Goal: Use online tool/utility: Utilize a website feature to perform a specific function

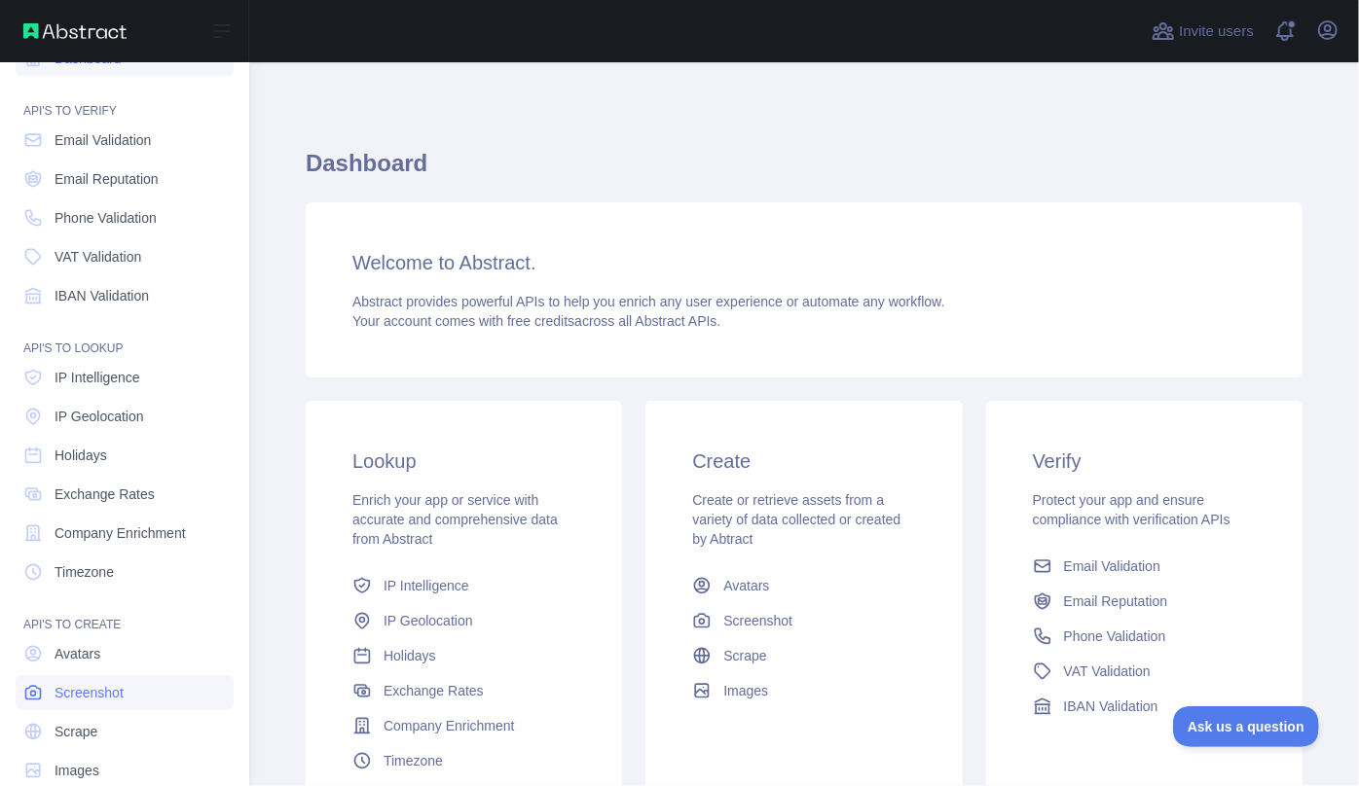
scroll to position [68, 0]
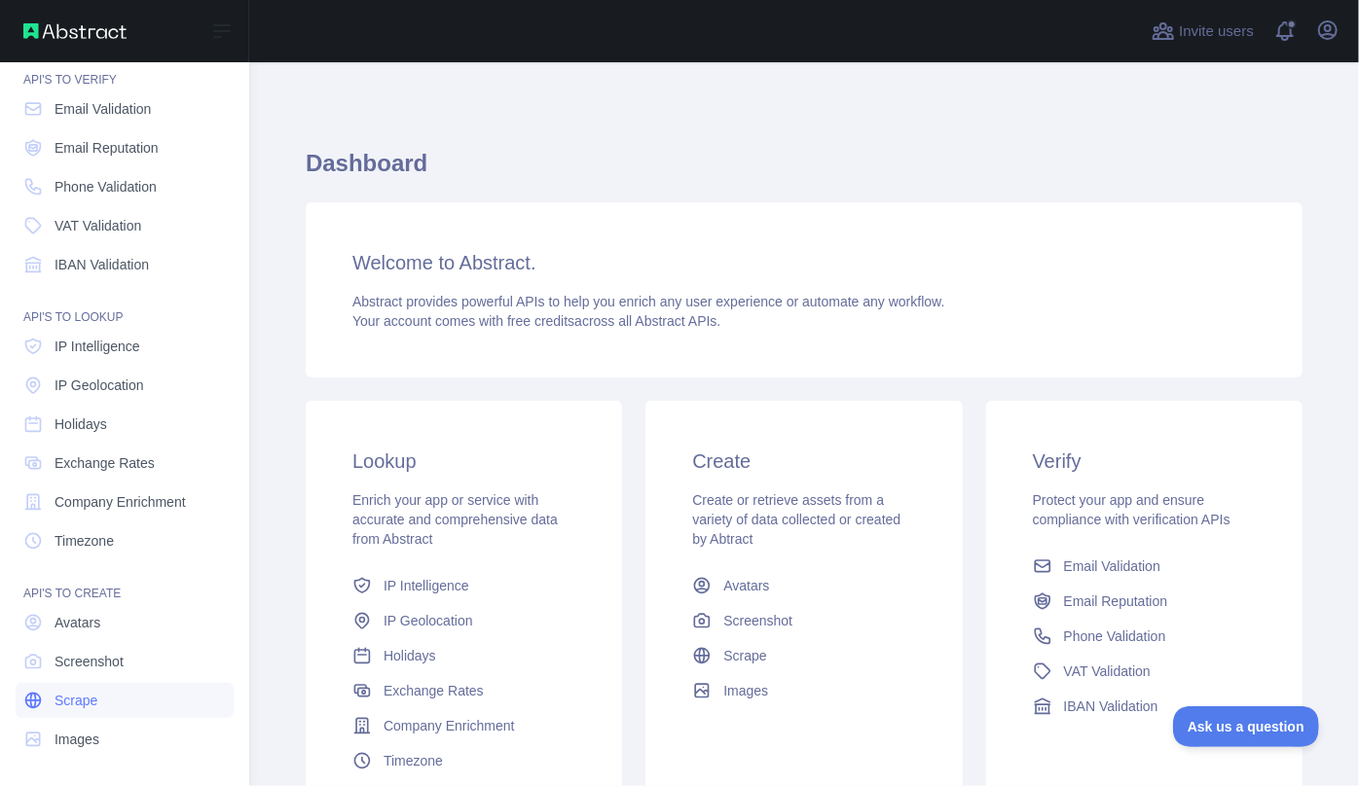
click at [107, 703] on link "Scrape" at bounding box center [125, 700] width 218 height 35
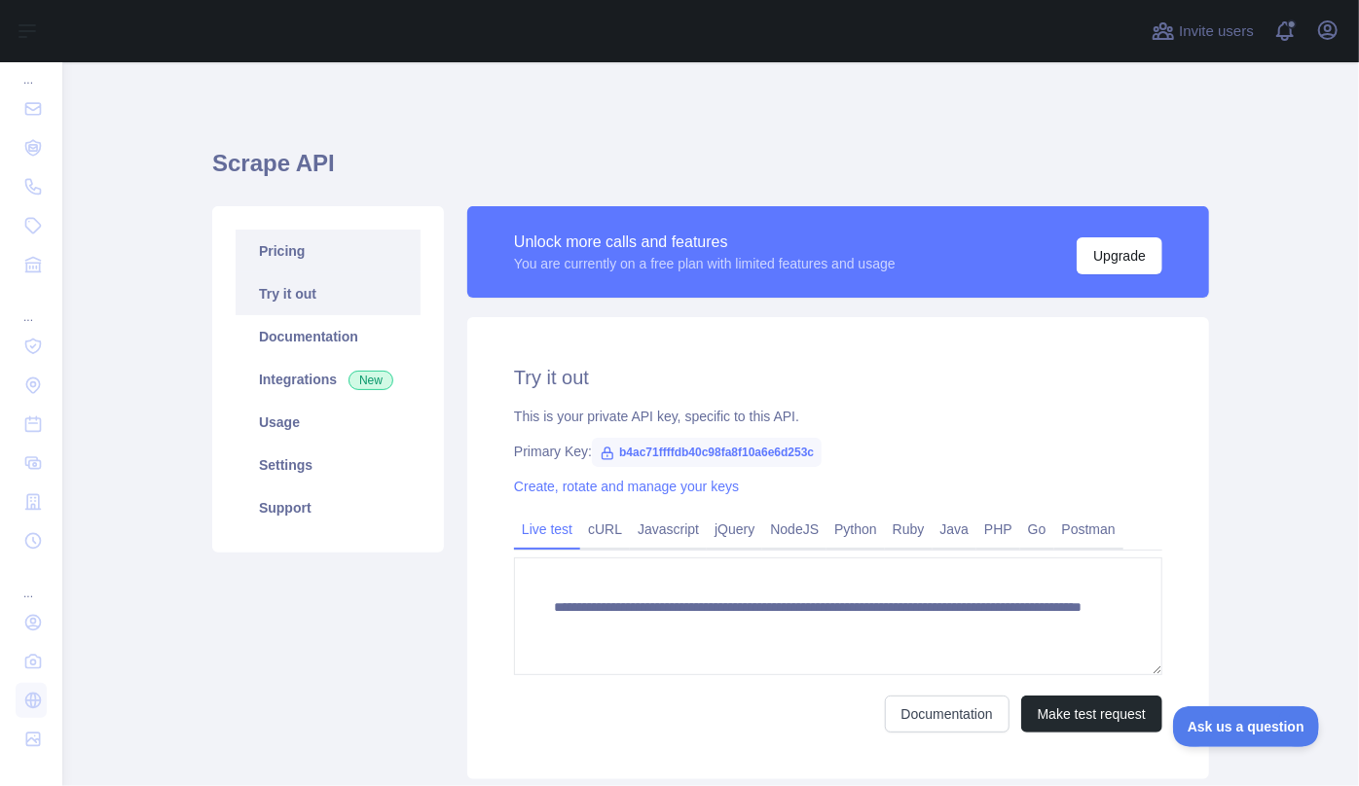
click at [288, 253] on link "Pricing" at bounding box center [328, 251] width 185 height 43
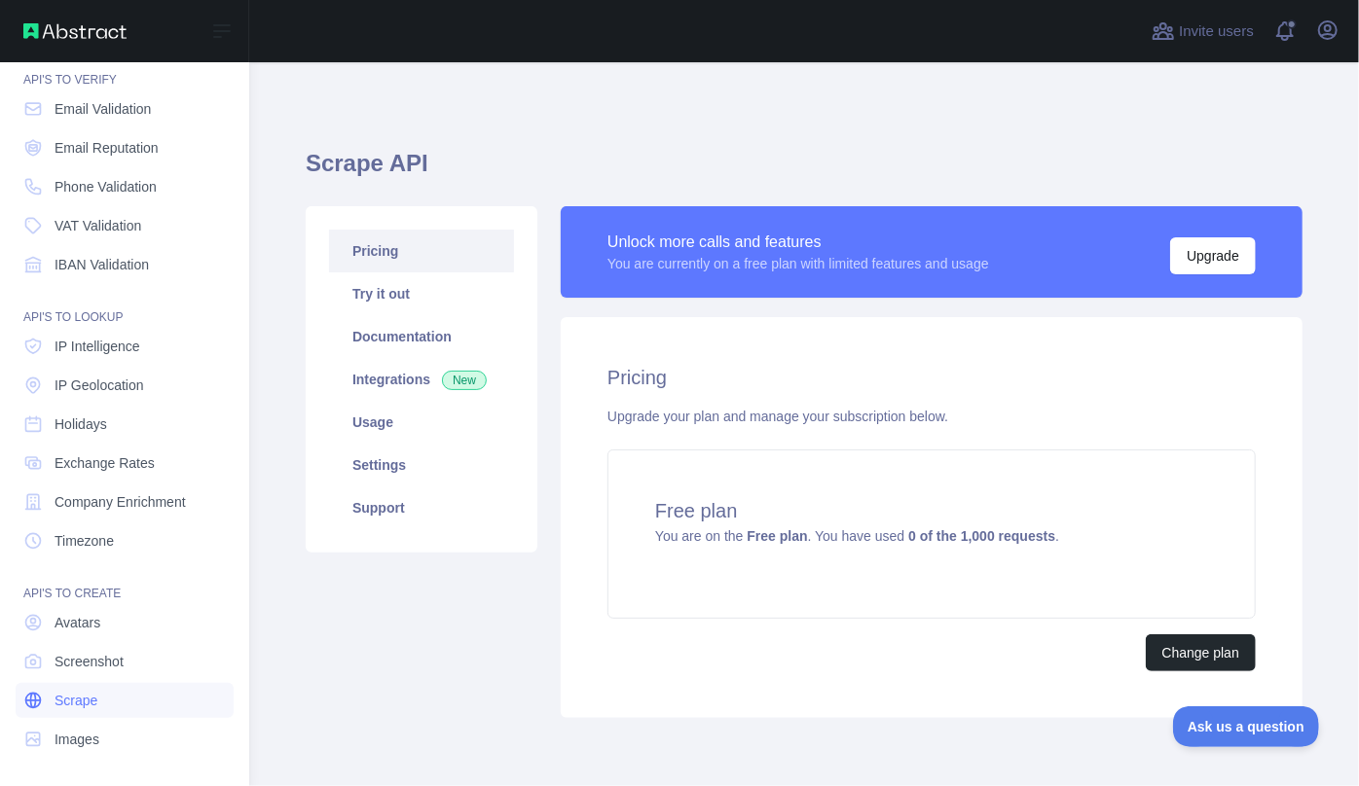
click at [101, 696] on link "Scrape" at bounding box center [125, 700] width 218 height 35
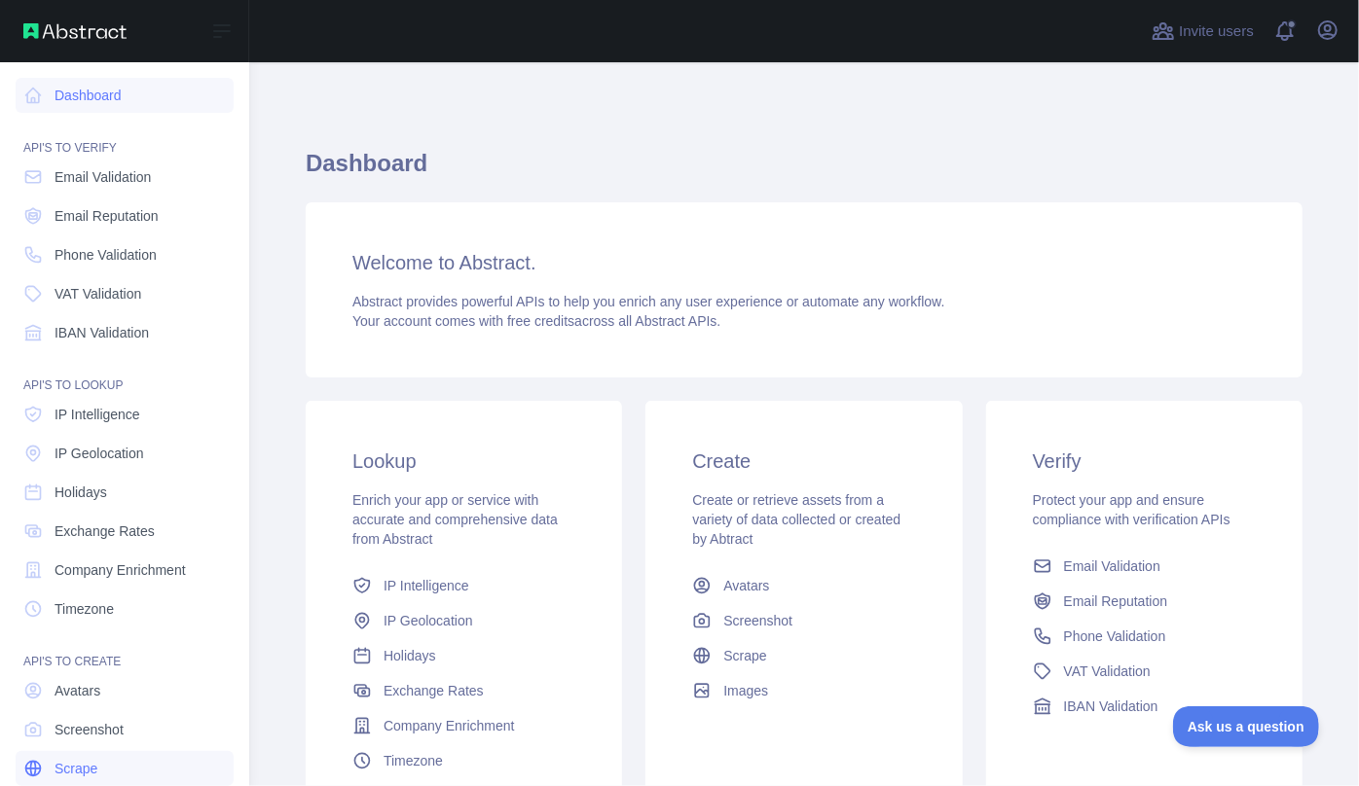
click at [126, 763] on link "Scrape" at bounding box center [125, 768] width 218 height 35
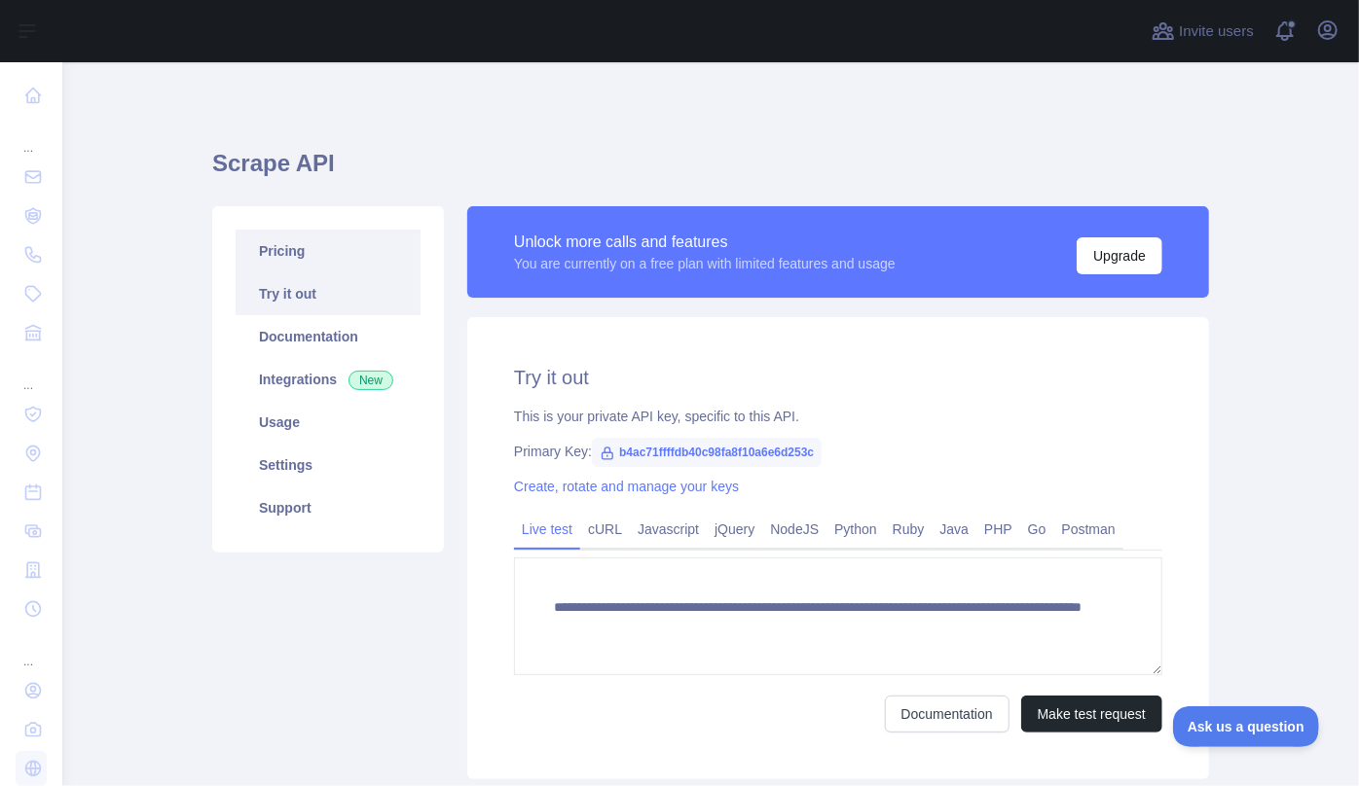
click at [308, 255] on link "Pricing" at bounding box center [328, 251] width 185 height 43
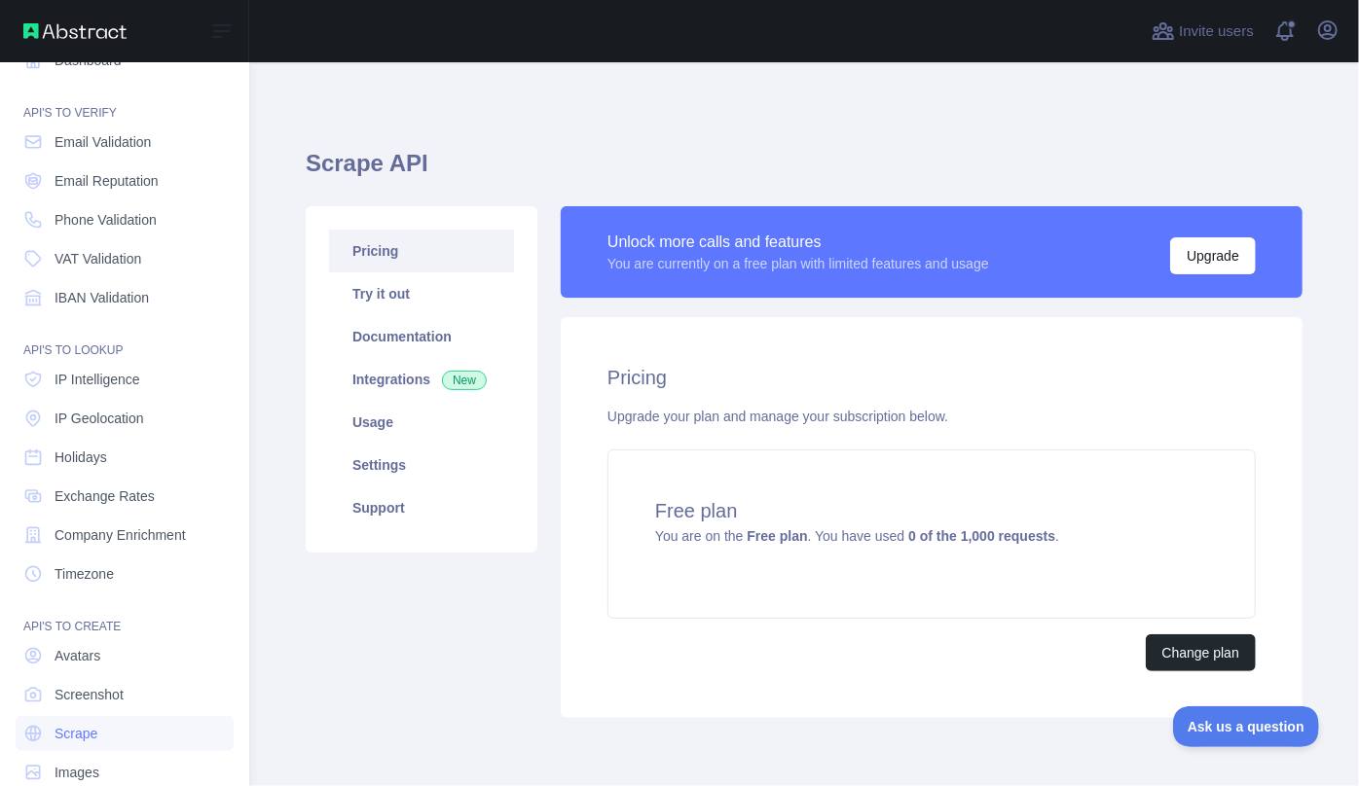
scroll to position [68, 0]
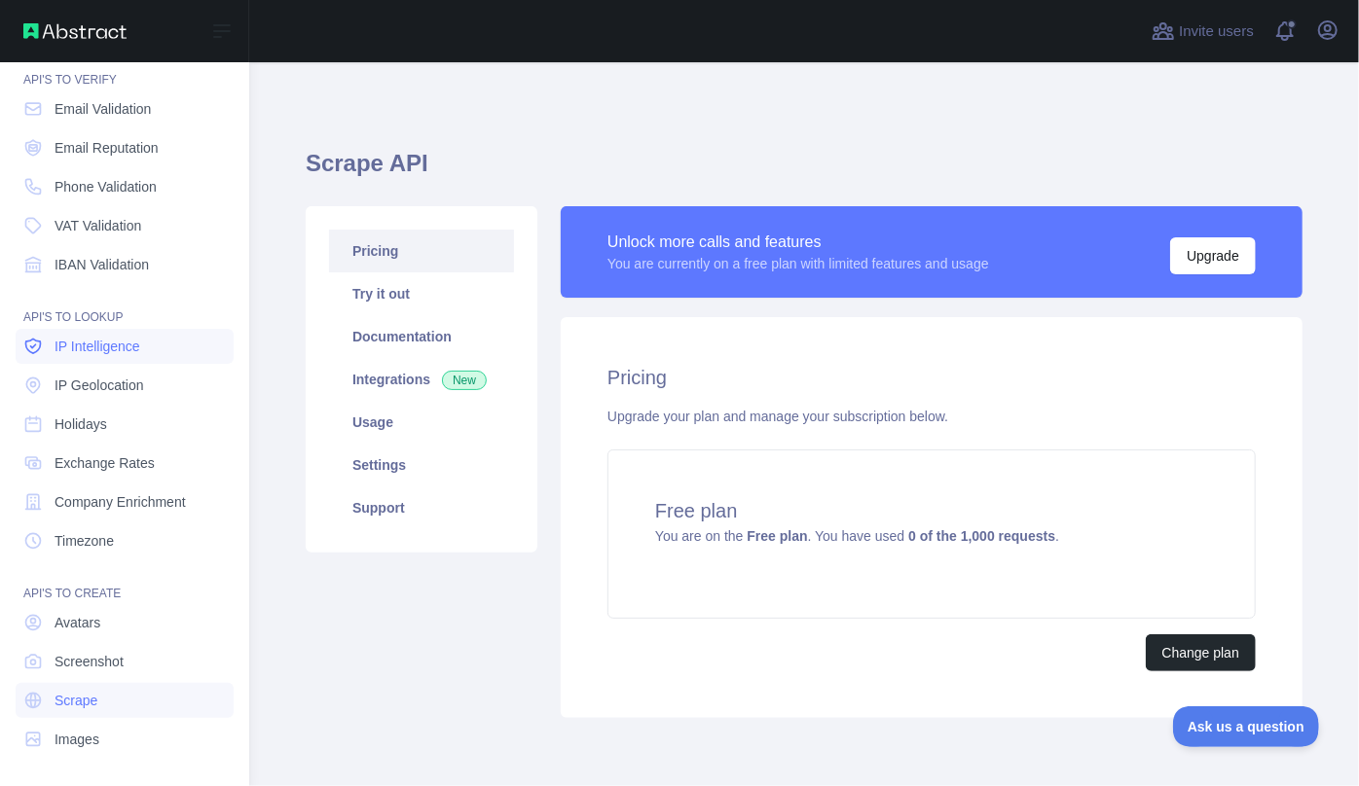
click at [65, 349] on span "IP Intelligence" at bounding box center [97, 346] width 86 height 19
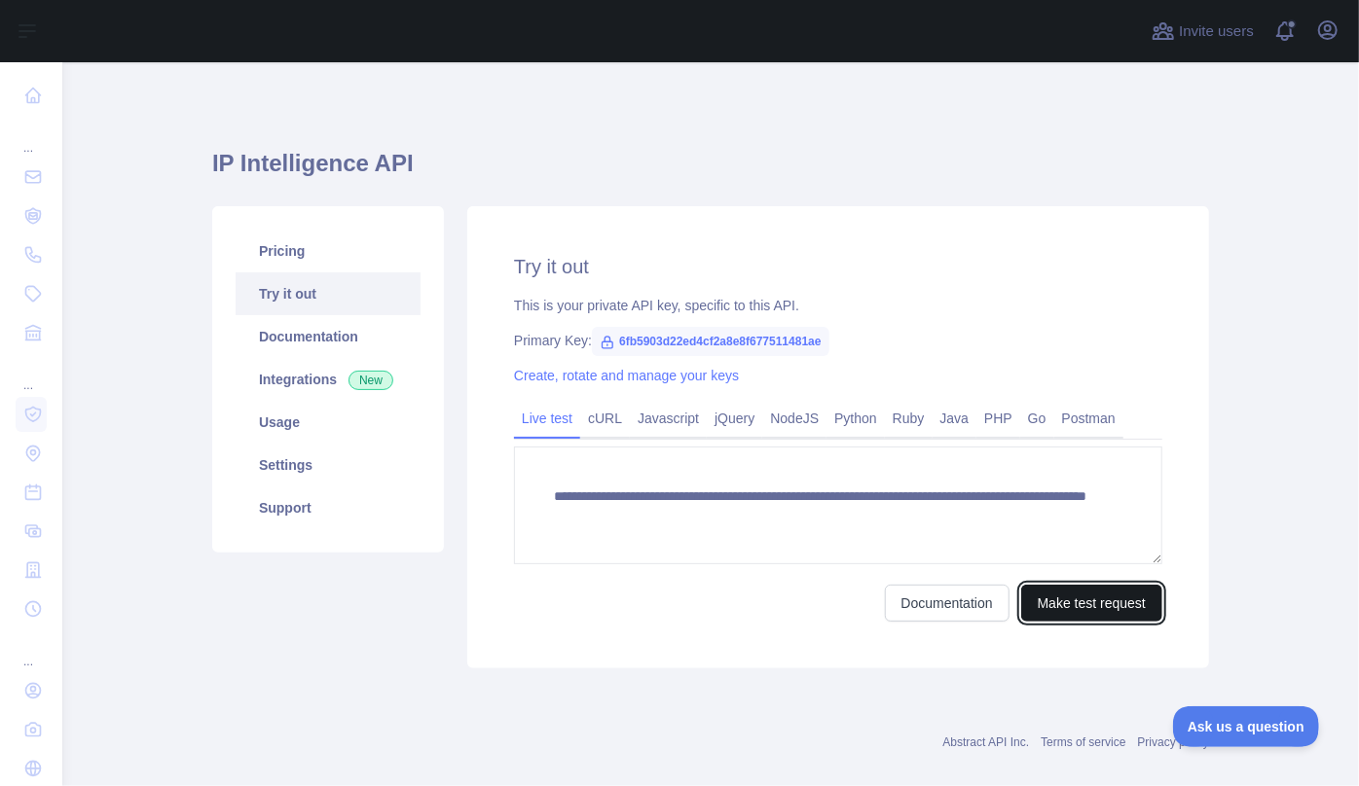
click at [1086, 611] on button "Make test request" at bounding box center [1091, 603] width 141 height 37
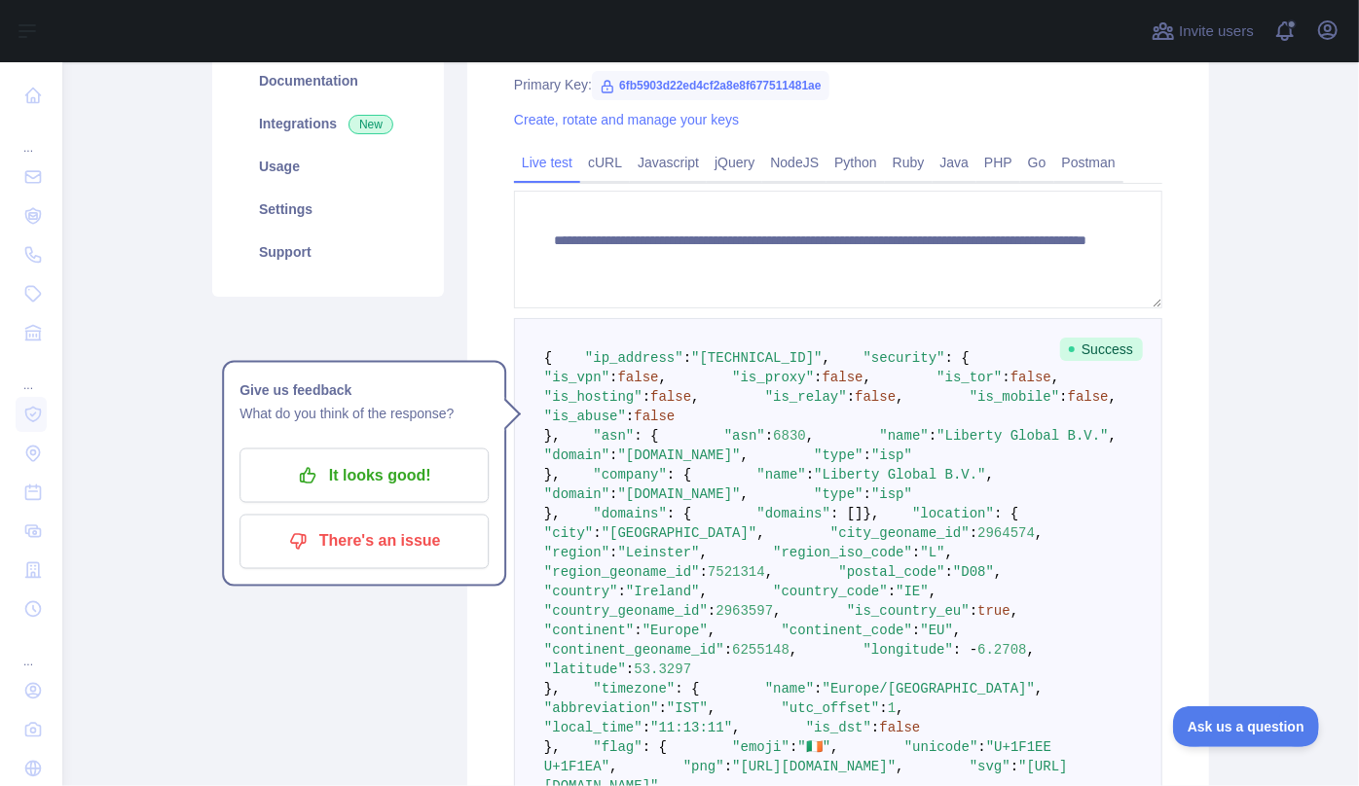
scroll to position [353, 0]
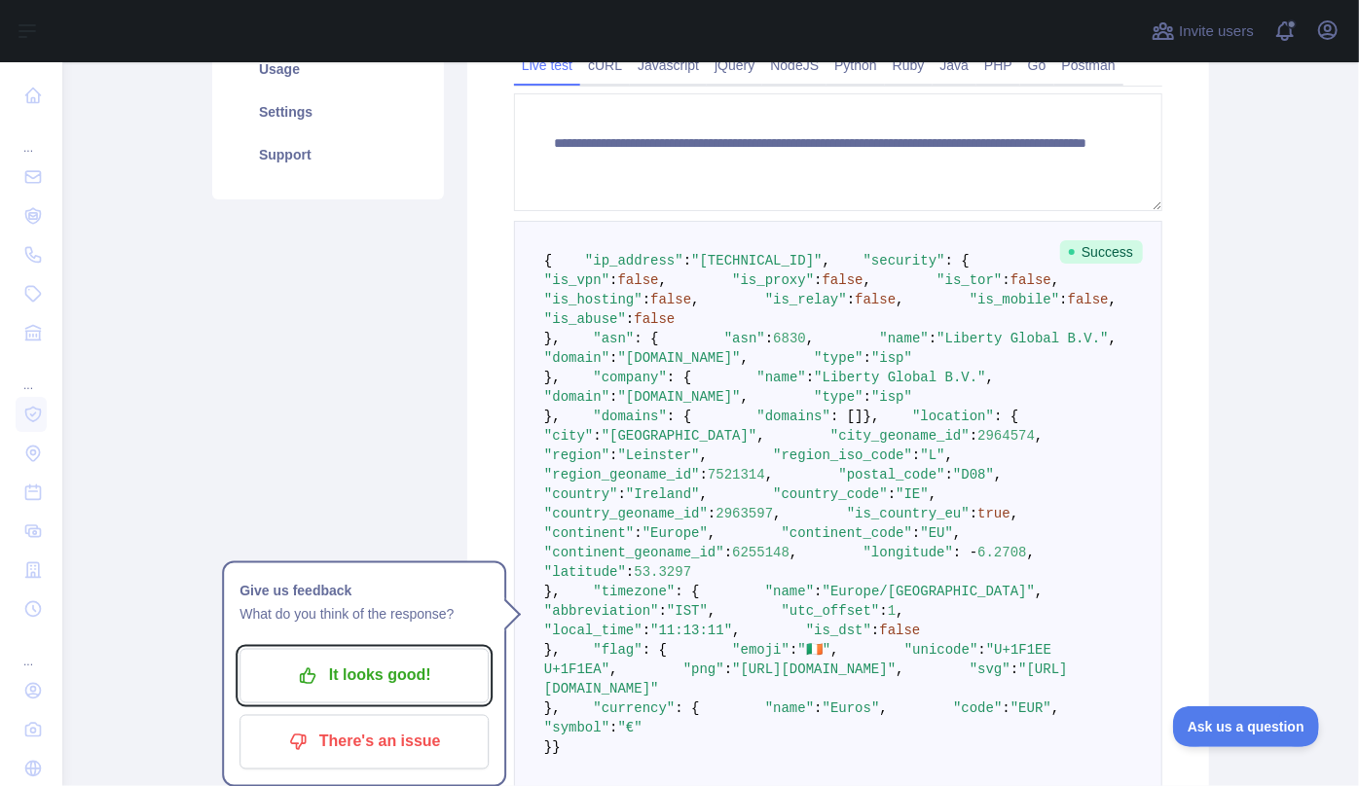
click at [381, 677] on p "It looks good!" at bounding box center [364, 676] width 220 height 33
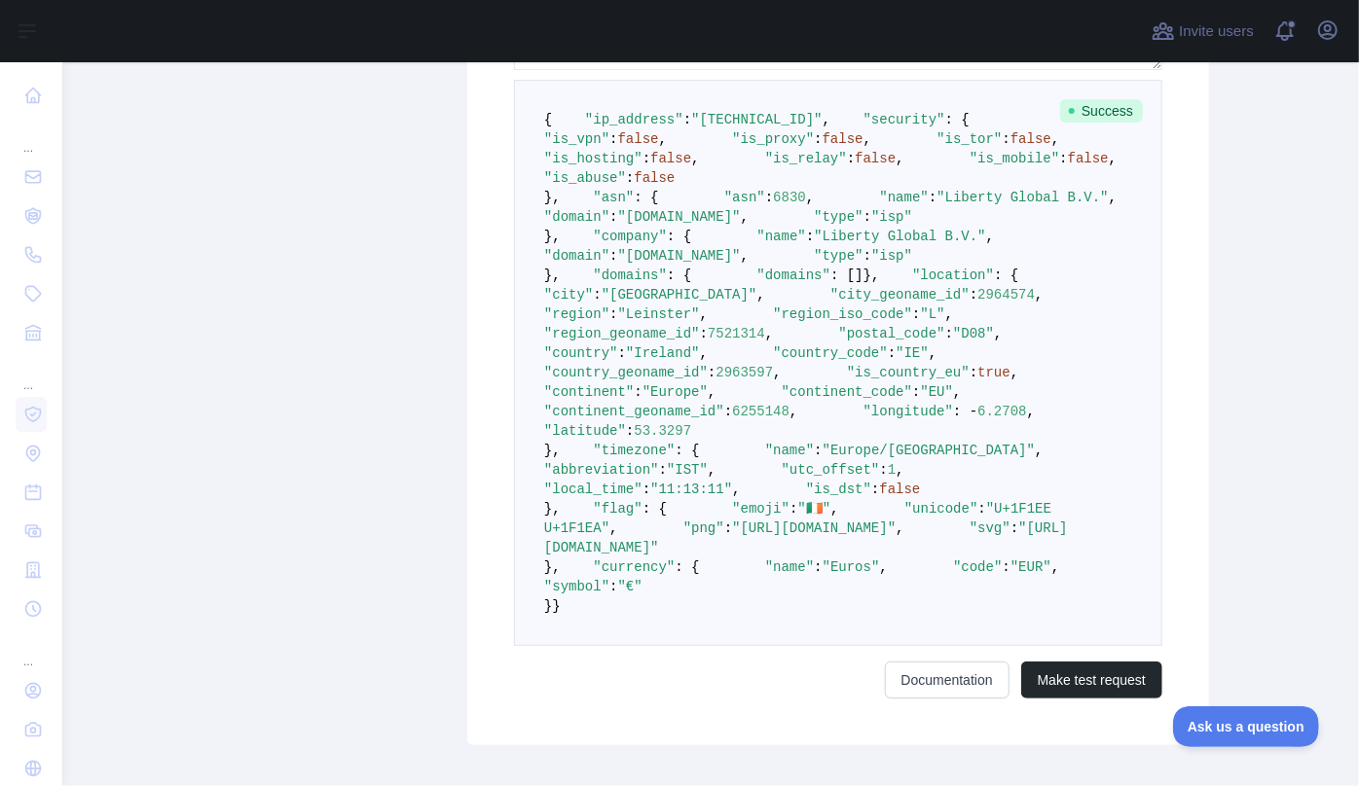
scroll to position [442, 0]
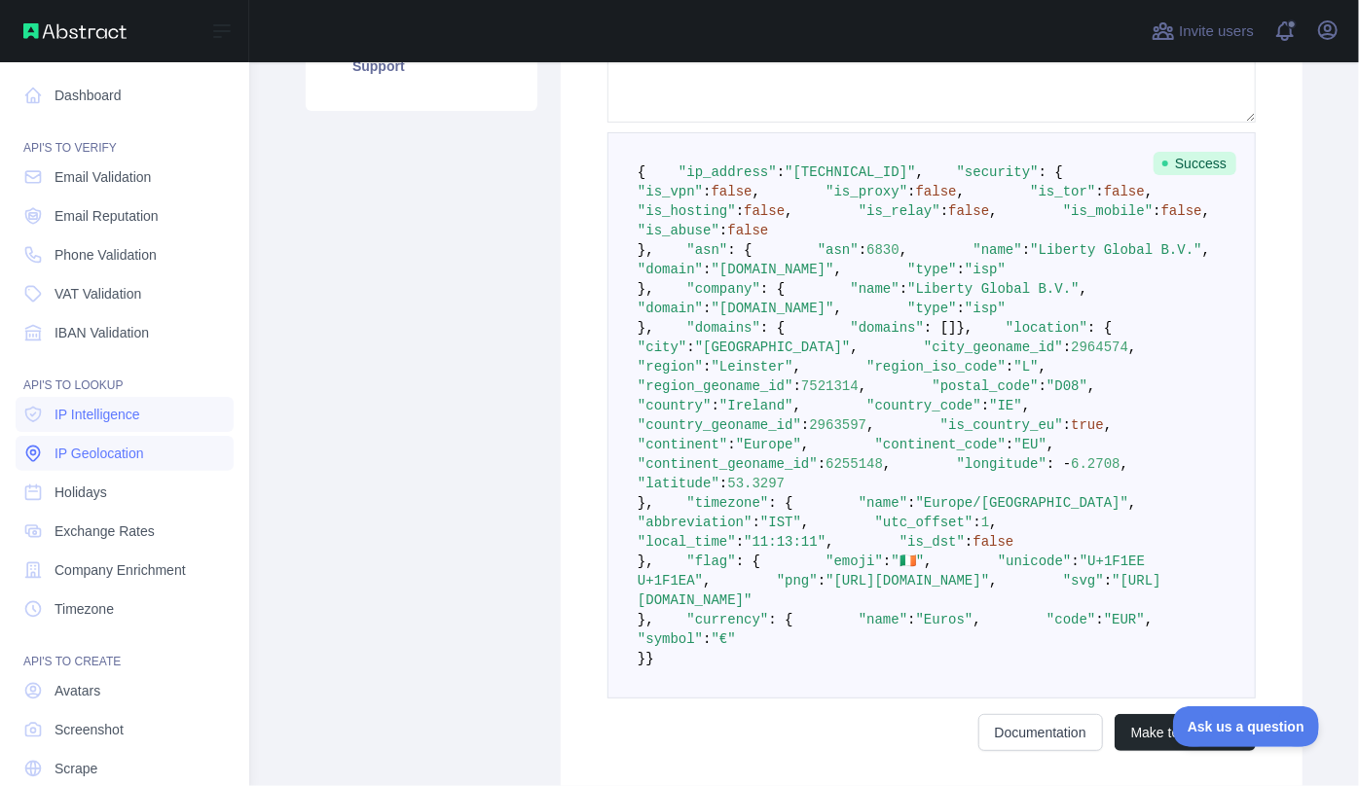
click at [133, 449] on span "IP Geolocation" at bounding box center [99, 453] width 90 height 19
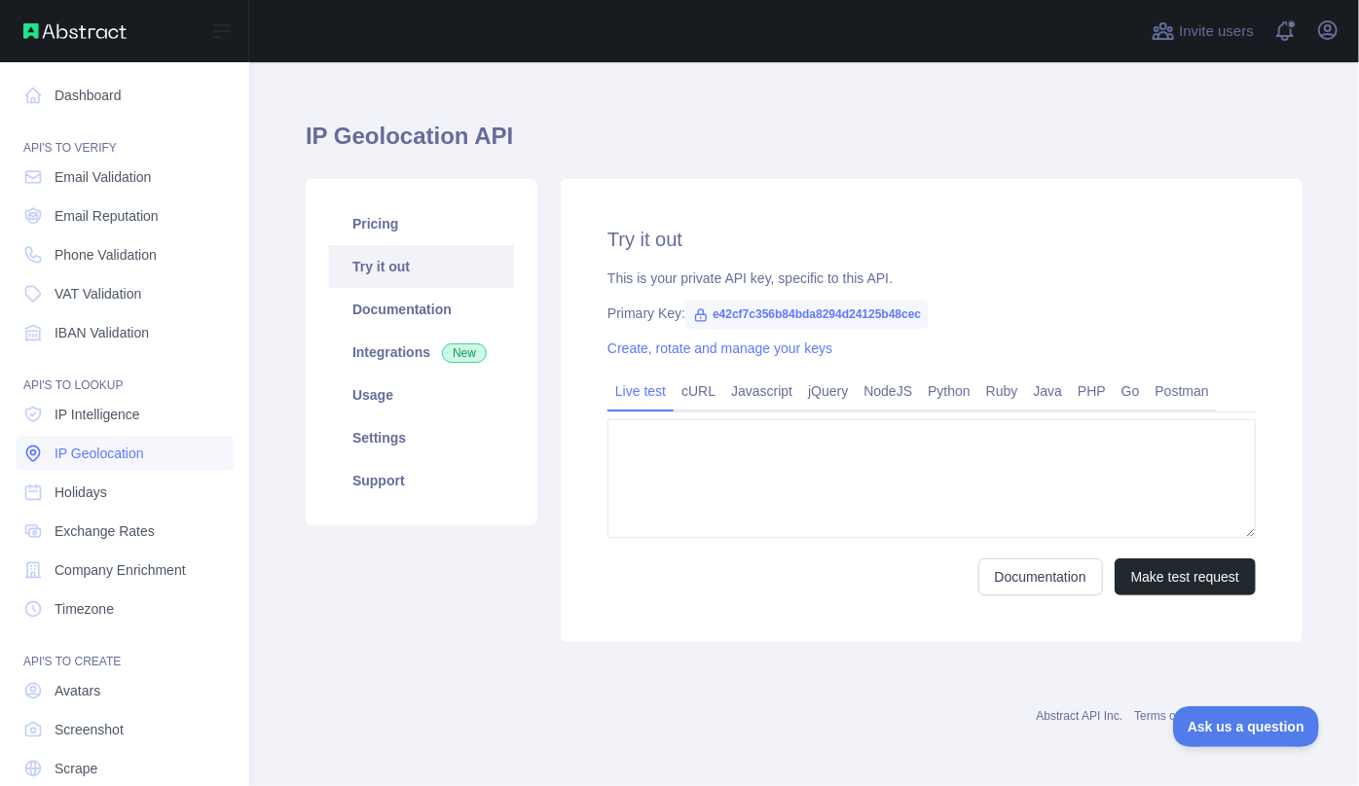
type textarea "**********"
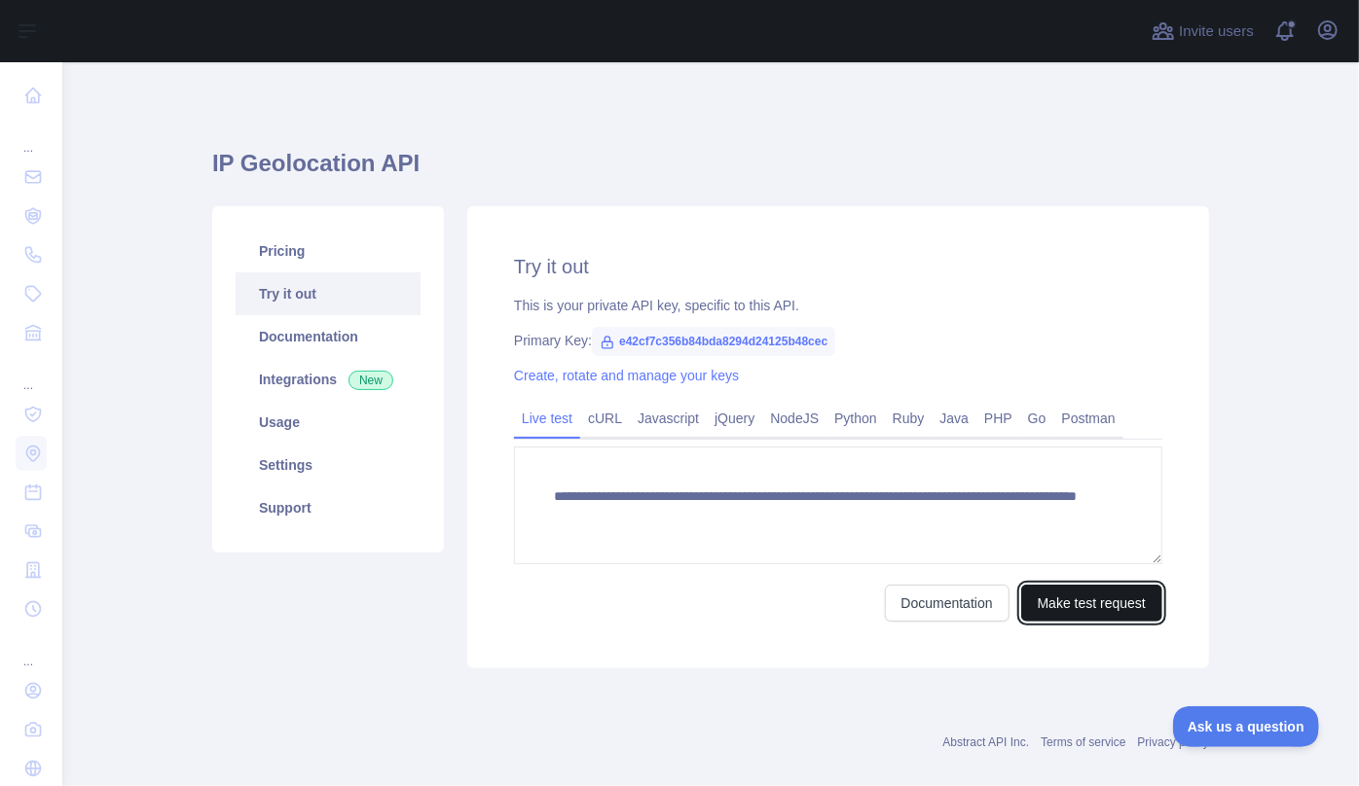
click at [1085, 611] on button "Make test request" at bounding box center [1091, 603] width 141 height 37
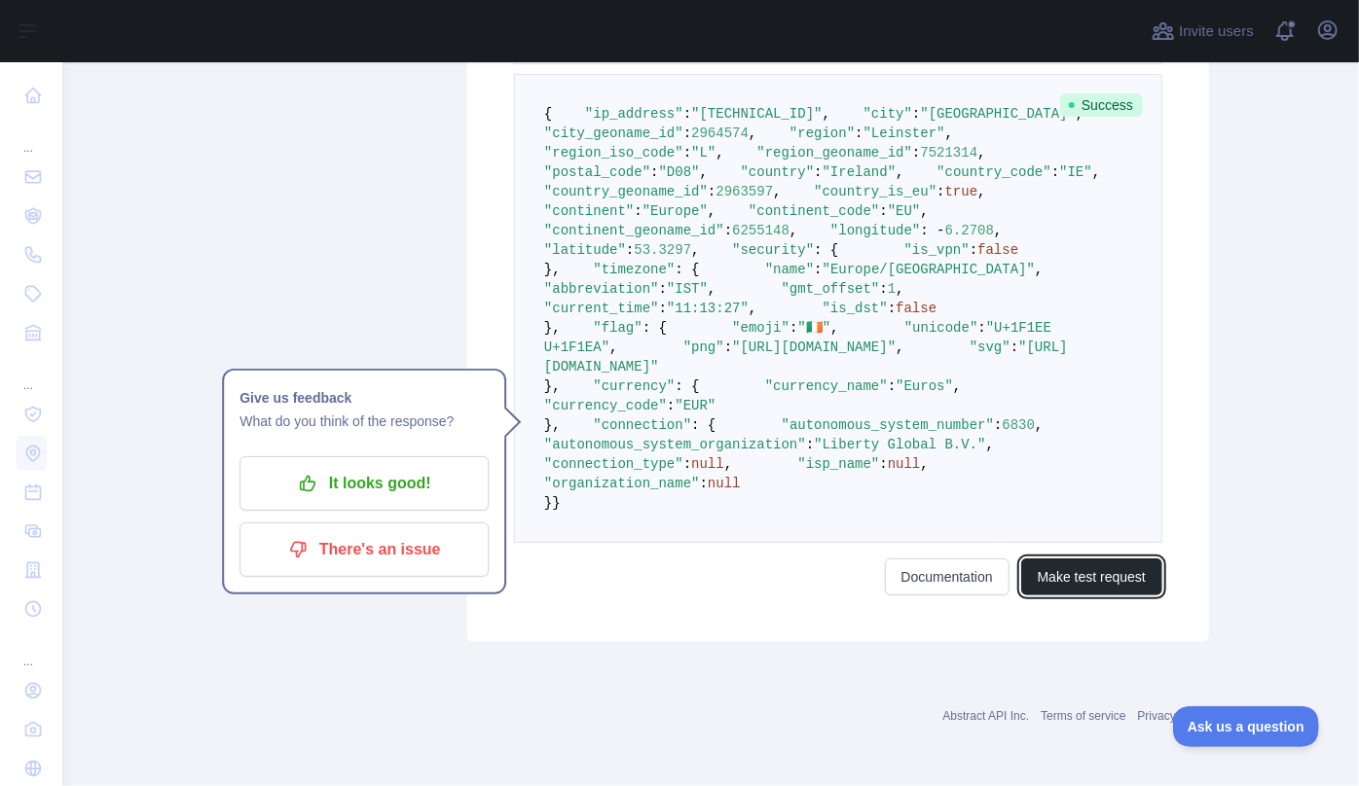
scroll to position [530, 0]
click at [314, 467] on p "It looks good!" at bounding box center [364, 483] width 220 height 33
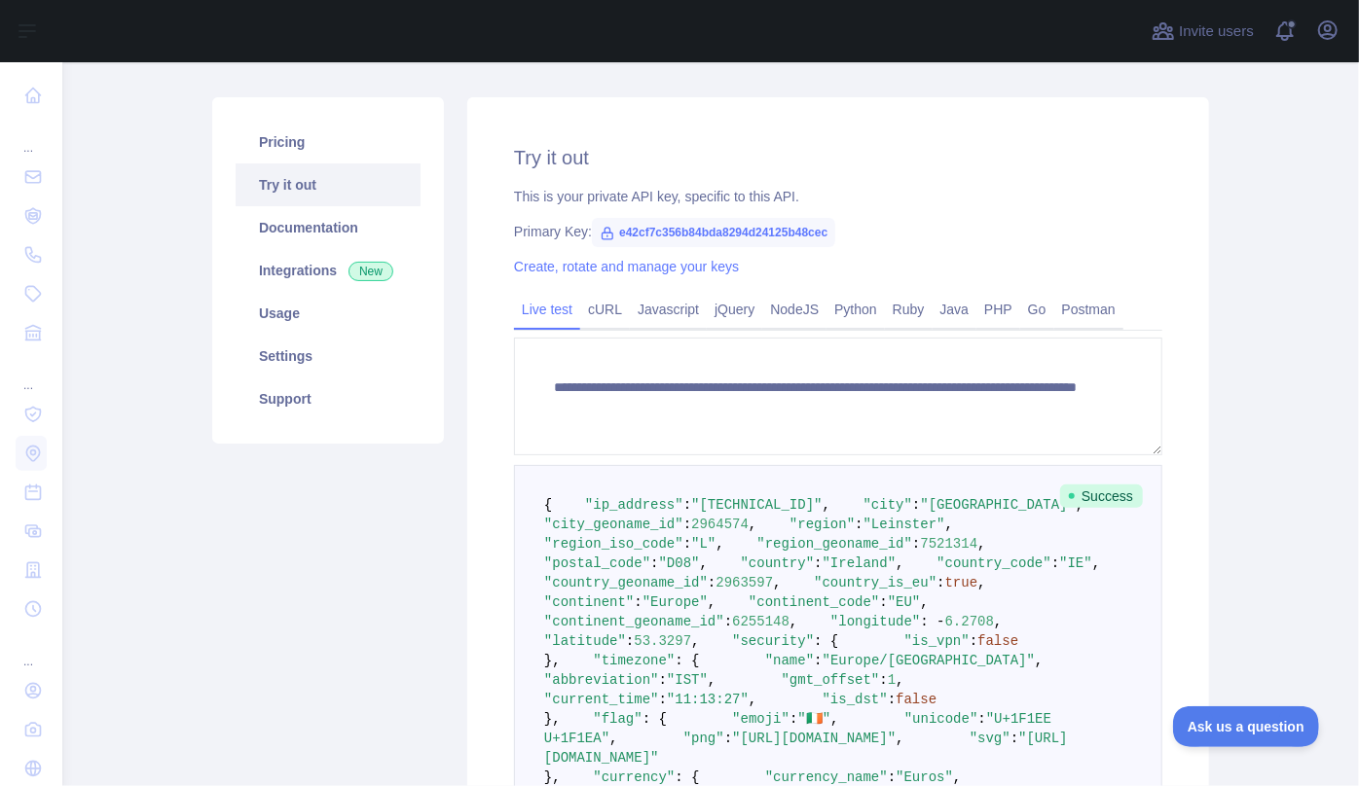
scroll to position [0, 0]
